Goal: Browse casually

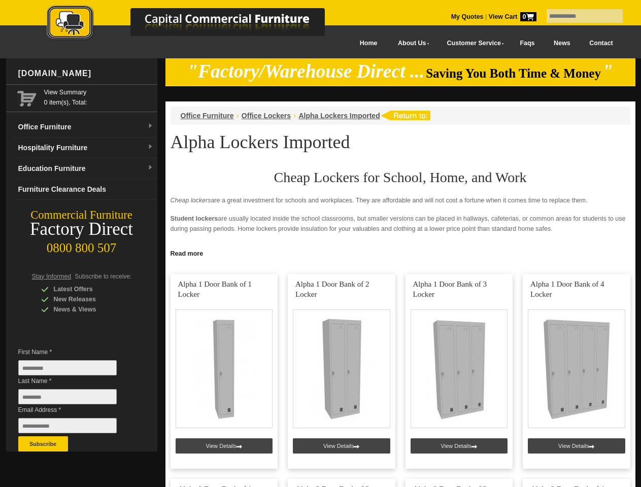
click at [578, 16] on input "text" at bounding box center [584, 16] width 76 height 14
click at [75, 399] on input "Last Name *" at bounding box center [67, 396] width 98 height 15
click at [43, 444] on button "Subscribe" at bounding box center [43, 443] width 50 height 15
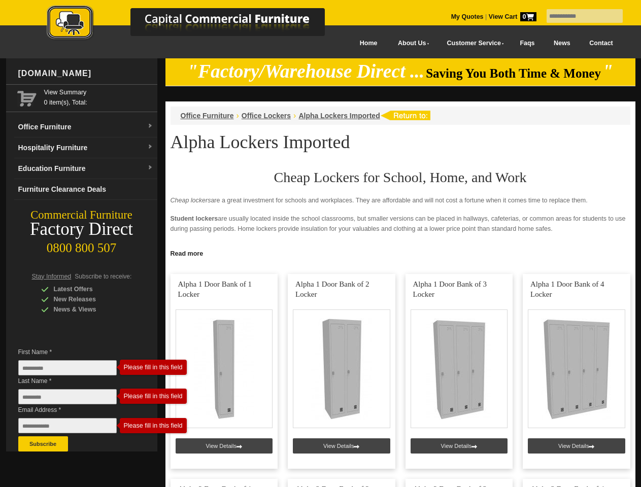
click at [400, 253] on link "Read more" at bounding box center [400, 252] width 470 height 13
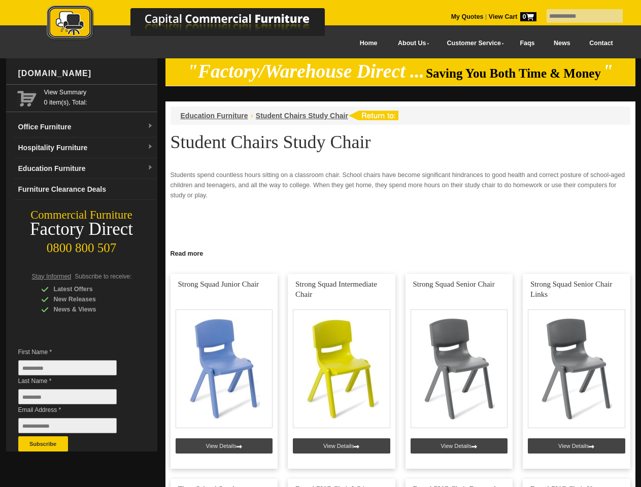
click at [578, 16] on input "text" at bounding box center [584, 16] width 76 height 14
click at [75, 399] on input "Last Name *" at bounding box center [67, 396] width 98 height 15
click at [43, 444] on button "Subscribe" at bounding box center [43, 443] width 50 height 15
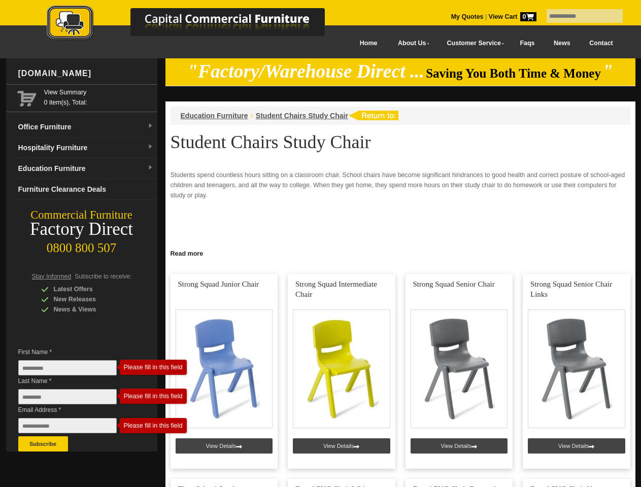
click at [400, 253] on link "Read more" at bounding box center [400, 252] width 470 height 13
